Goal: Communication & Community: Participate in discussion

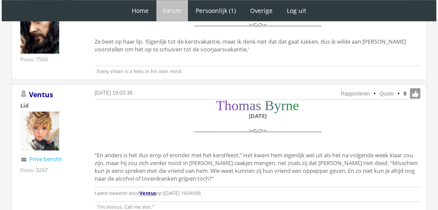
scroll to position [797, 0]
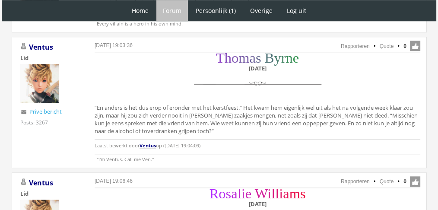
click at [309, 117] on div "T h o m a s B y r n e Zaterdag 11 december “En anders is het dus erop of eronde…" at bounding box center [258, 104] width 326 height 100
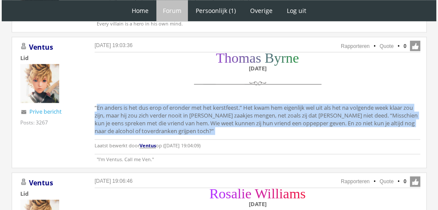
click at [309, 117] on div "T h o m a s B y r n e Zaterdag 11 december “En anders is het dus erop of eronde…" at bounding box center [258, 104] width 326 height 100
copy div "“En anders is het dus erop of eronder met het kerstfeest.” Het kwam hem eigenli…"
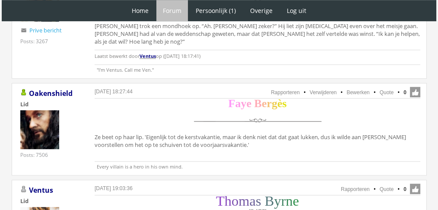
scroll to position [655, 0]
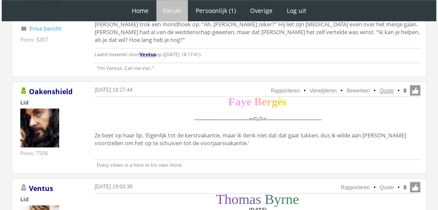
click at [380, 88] on link "Quote" at bounding box center [387, 91] width 14 height 6
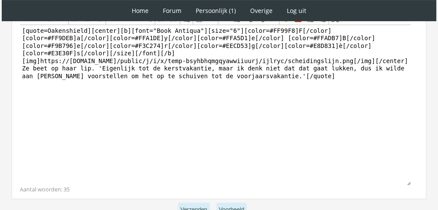
scroll to position [270, 0]
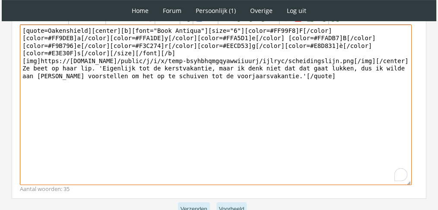
drag, startPoint x: 297, startPoint y: 141, endPoint x: 14, endPoint y: 59, distance: 294.8
click at [14, 59] on div "Bericht Bold Italic Underline Strikethrough Align left Center Align right Font …" at bounding box center [219, 97] width 415 height 204
paste textarea "‘Maar wat zou ik moeten zeggen dan? [PERSON_NAME] heeft al gezegd dat hij het… …"
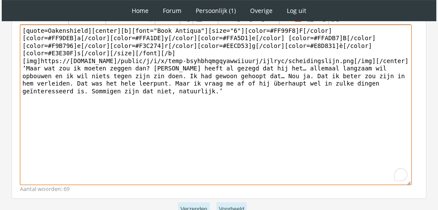
drag, startPoint x: 95, startPoint y: 26, endPoint x: 0, endPoint y: 17, distance: 95.0
click at [86, 29] on textarea "[quote=Oakenshield][center][b][font="Book Antiqua"][size="6"][color=#FF99F8]F[/…" at bounding box center [216, 105] width 392 height 160
drag, startPoint x: 86, startPoint y: 29, endPoint x: 21, endPoint y: 23, distance: 64.7
click at [21, 25] on textarea "[quote=Oakenshield][center][b][font="Book Antiqua"][size="6"][color=#FF99F8]F[/…" at bounding box center [216, 105] width 392 height 160
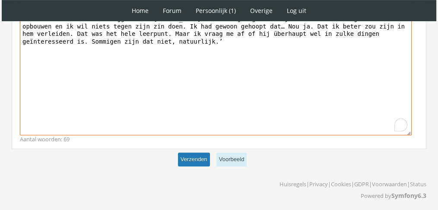
type textarea "[center][b][font="Book Antiqua"][size="6"][color=#FF99F8]F[/color][color=#FF9DE…"
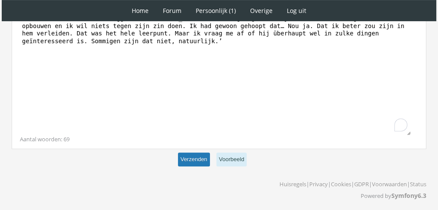
scroll to position [320, 0]
click at [186, 156] on button "Verzenden" at bounding box center [194, 160] width 32 height 14
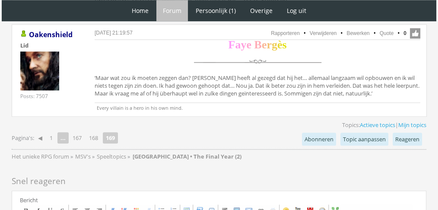
scroll to position [1065, 0]
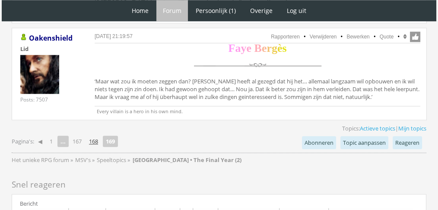
click at [95, 135] on link "168" at bounding box center [94, 141] width 16 height 12
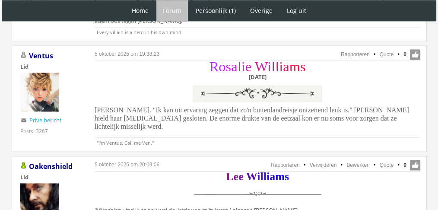
scroll to position [1257, 0]
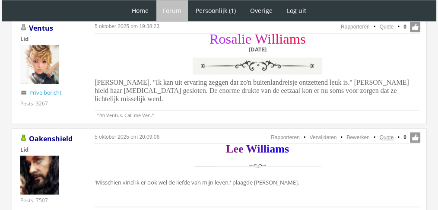
click at [383, 134] on link "Quote" at bounding box center [387, 137] width 14 height 6
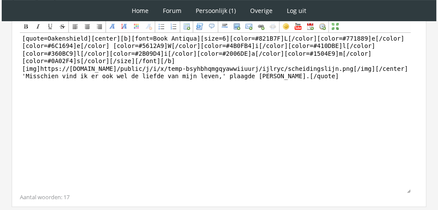
scroll to position [232, 0]
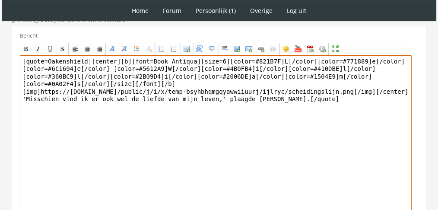
click at [215, 100] on textarea "[quote=Oakenshield][center][b][font=Book Antiqua][size=6][color=#821B7F]L[/colo…" at bounding box center [216, 135] width 392 height 160
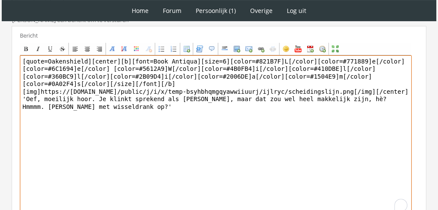
drag, startPoint x: 86, startPoint y: 58, endPoint x: 0, endPoint y: 19, distance: 94.2
click at [0, 19] on div "1 Home Forum Forum index Actieve topics Mijn topics Persoonlijk (1) Profiel Pri…" at bounding box center [219, 30] width 438 height 525
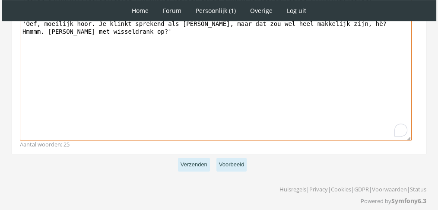
scroll to position [312, 0]
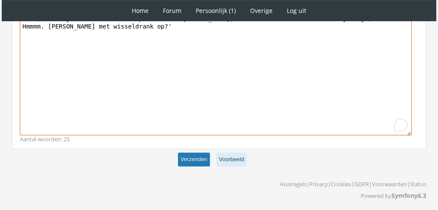
type textarea "[center][b][font=Book Antiqua][size=6][color=#821B7F]L[/color][color=#771889]e[…"
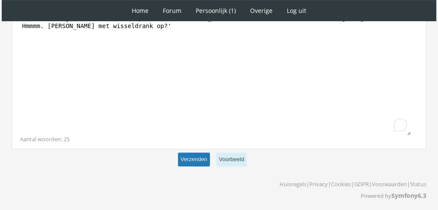
click at [204, 164] on button "Verzenden" at bounding box center [194, 160] width 32 height 14
